Goal: Navigation & Orientation: Find specific page/section

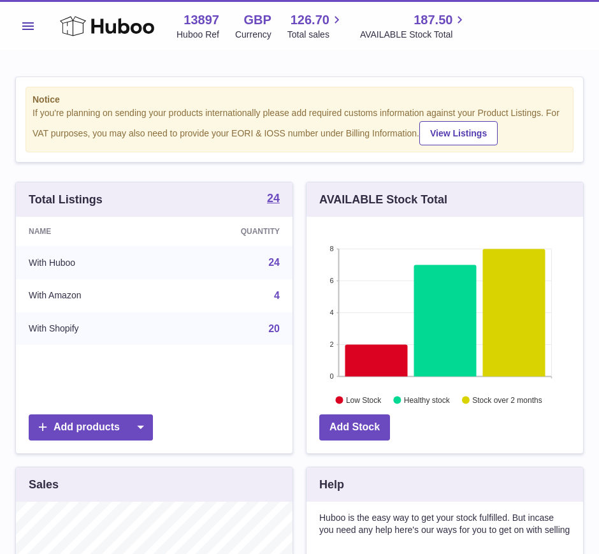
scroll to position [199, 277]
click at [36, 17] on button "Menu" at bounding box center [28, 26] width 26 height 26
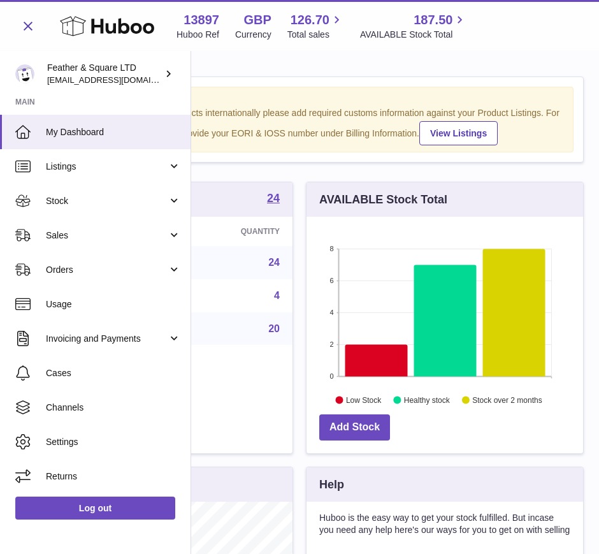
click at [89, 224] on link "Sales" at bounding box center [95, 235] width 191 height 34
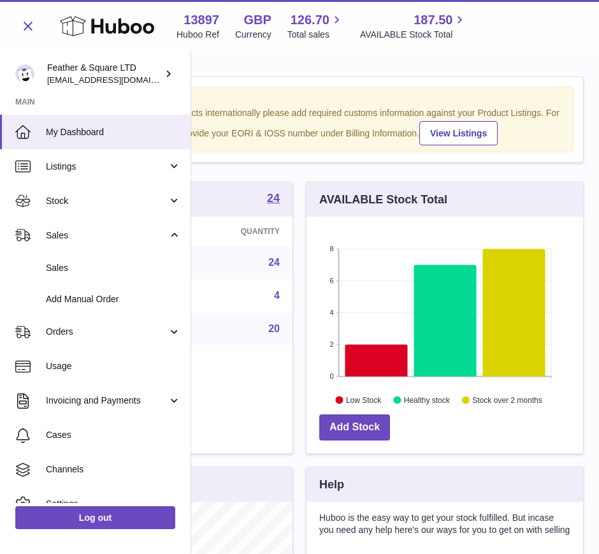
click at [94, 269] on span "Sales" at bounding box center [113, 268] width 135 height 12
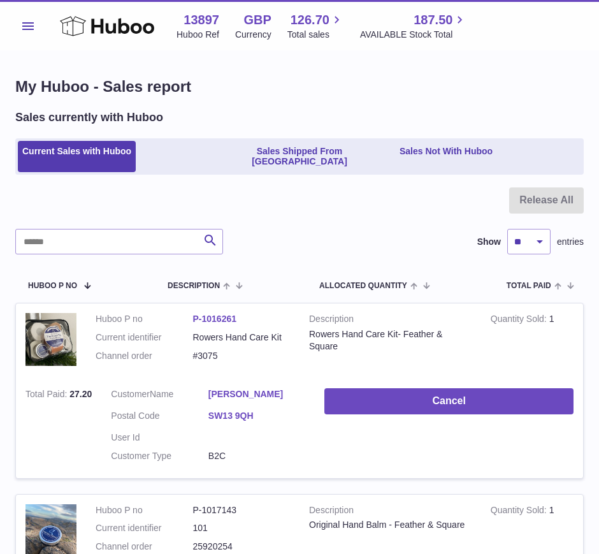
click at [309, 146] on link "Sales Shipped From Huboo" at bounding box center [300, 157] width 186 height 32
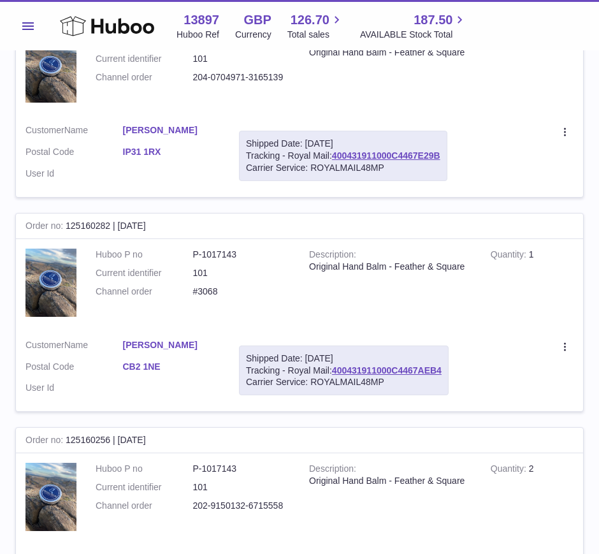
scroll to position [1952, 0]
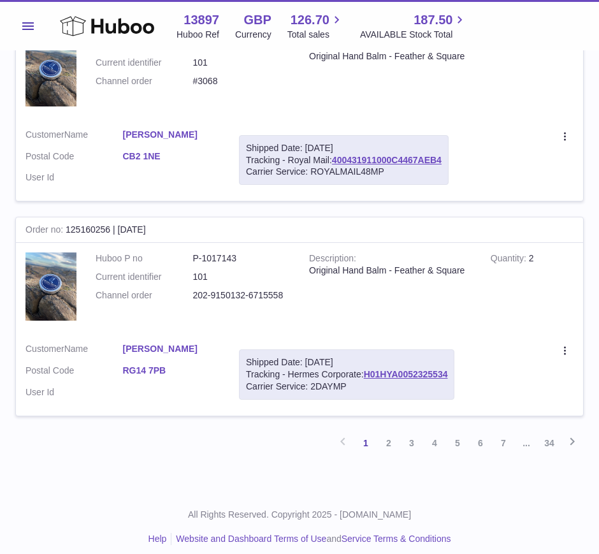
click at [47, 40] on div "Menu Huboo 13897 Huboo Ref GBP Currency 126.70 Total sales 187.50 AVAILABLE Sto…" at bounding box center [299, 25] width 569 height 29
click at [36, 24] on button "Menu" at bounding box center [28, 26] width 26 height 26
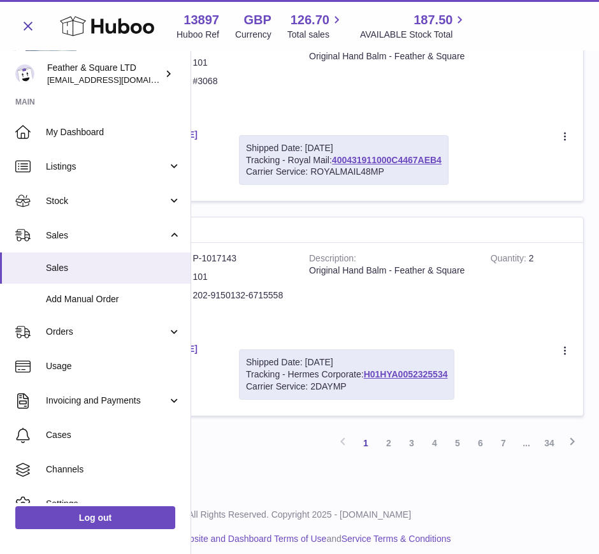
click at [89, 168] on span "Listings" at bounding box center [107, 167] width 122 height 12
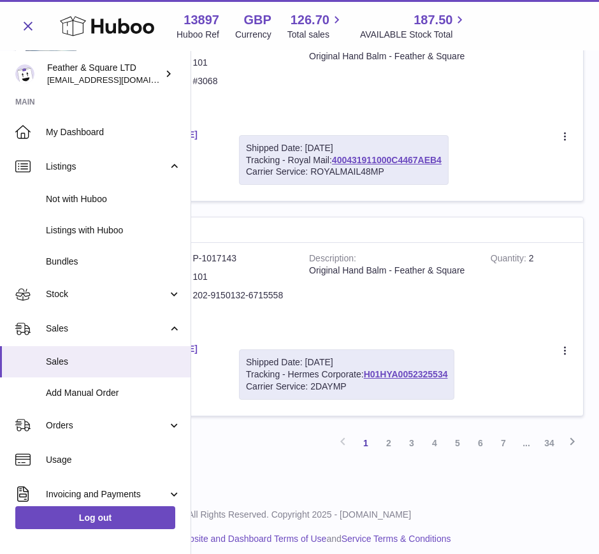
click at [84, 235] on span "Listings with Huboo" at bounding box center [113, 230] width 135 height 12
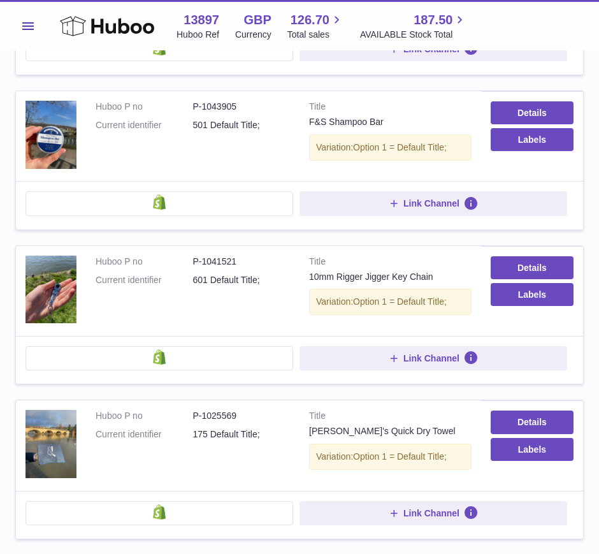
scroll to position [1291, 0]
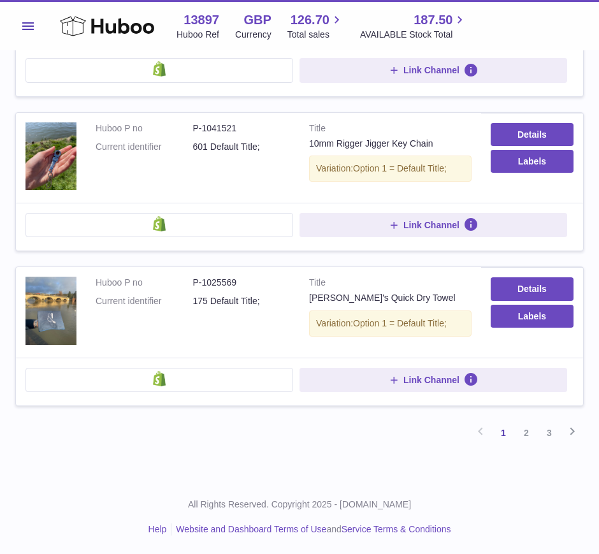
click at [521, 429] on link "2" at bounding box center [526, 433] width 23 height 23
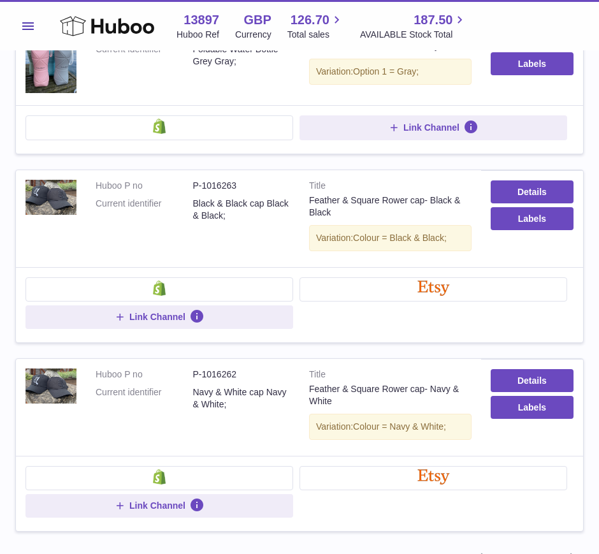
scroll to position [1457, 0]
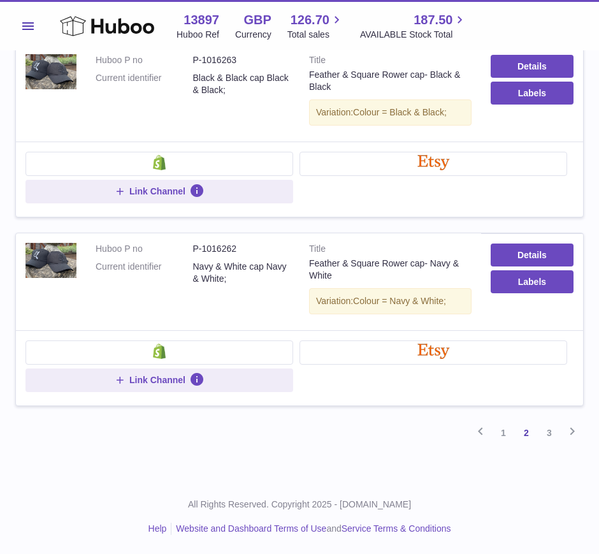
click at [555, 429] on link "3" at bounding box center [549, 433] width 23 height 23
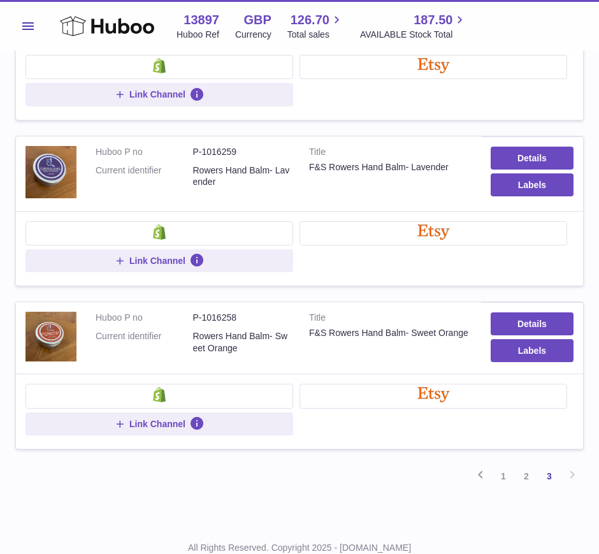
scroll to position [479, 0]
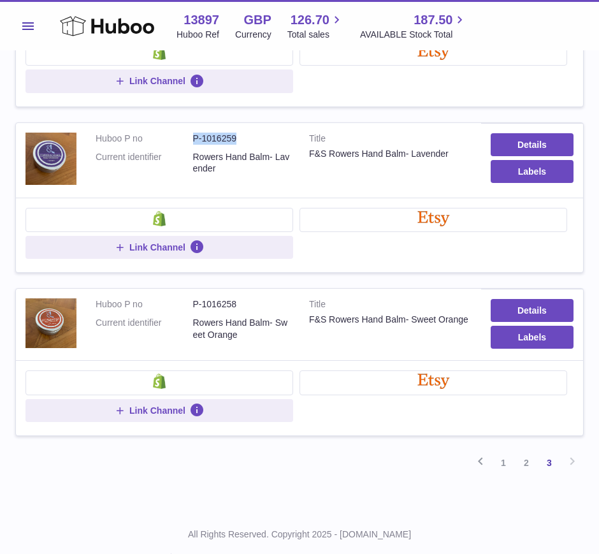
drag, startPoint x: 245, startPoint y: 135, endPoint x: 193, endPoint y: 137, distance: 51.7
click at [193, 137] on dd "P-1016259" at bounding box center [242, 139] width 98 height 12
copy dd "P-1016259"
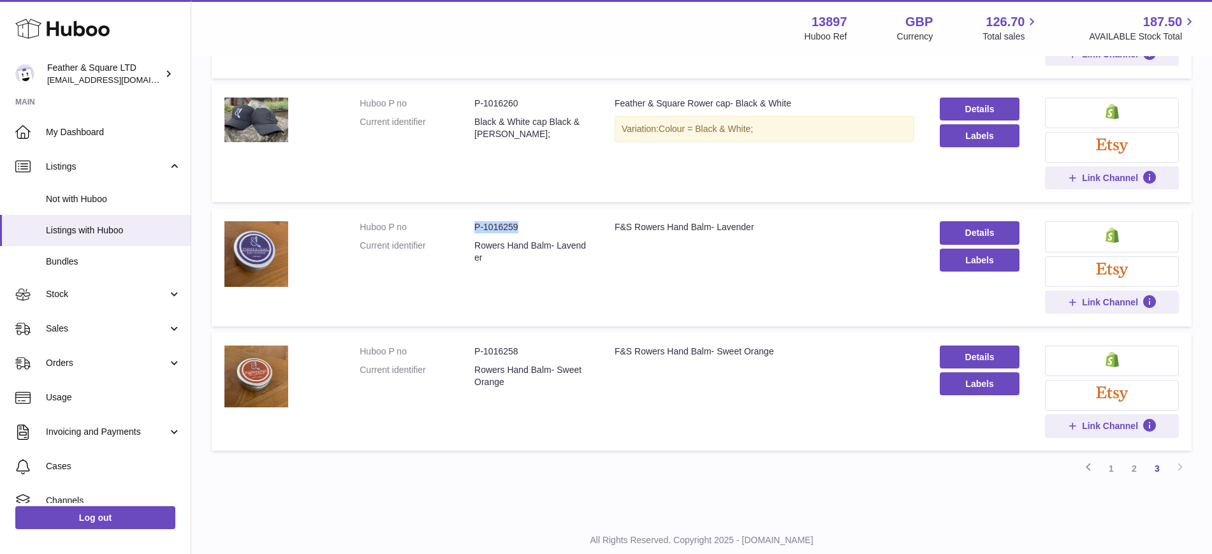
scroll to position [0, 0]
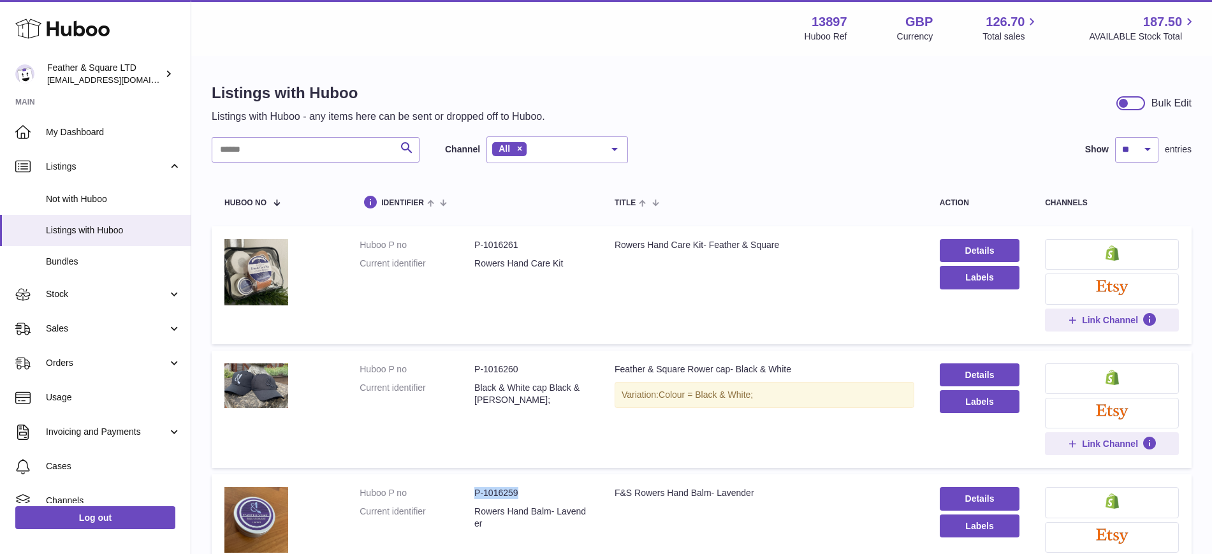
click at [84, 127] on span "My Dashboard" at bounding box center [113, 132] width 135 height 12
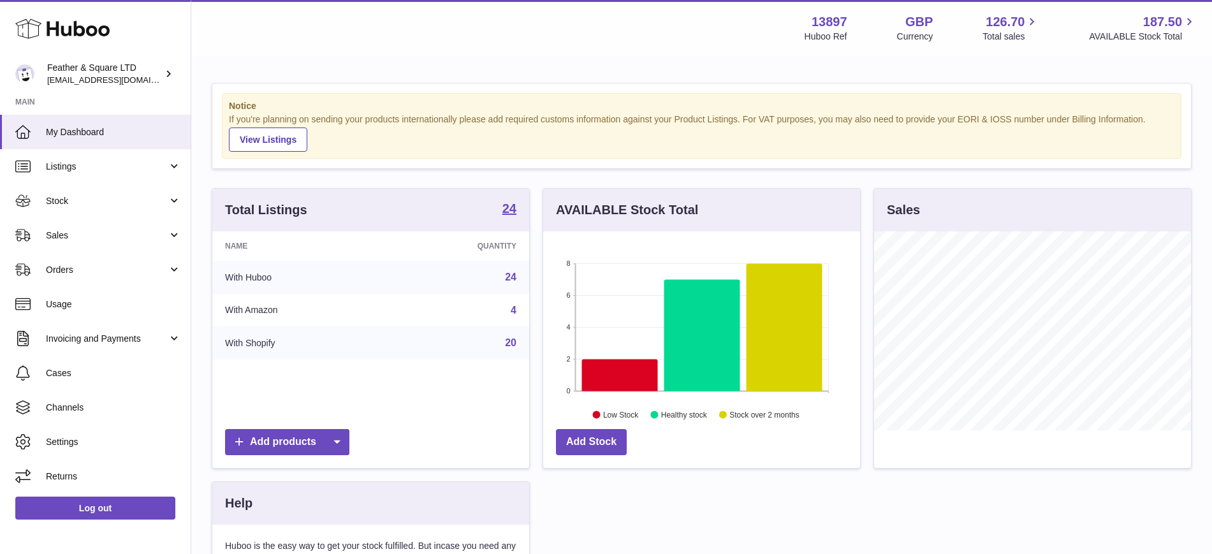
scroll to position [199, 317]
